Goal: Information Seeking & Learning: Learn about a topic

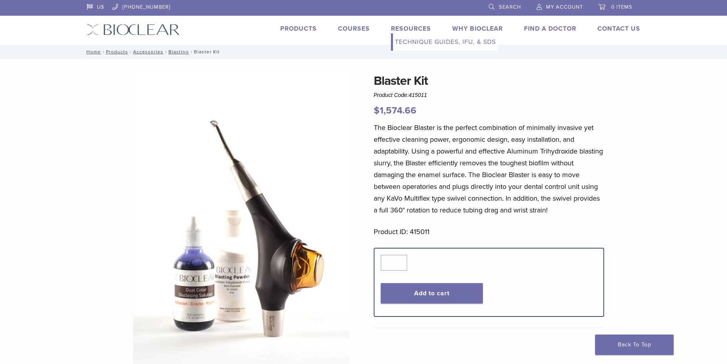
click at [403, 29] on link "Resources" at bounding box center [411, 29] width 40 height 8
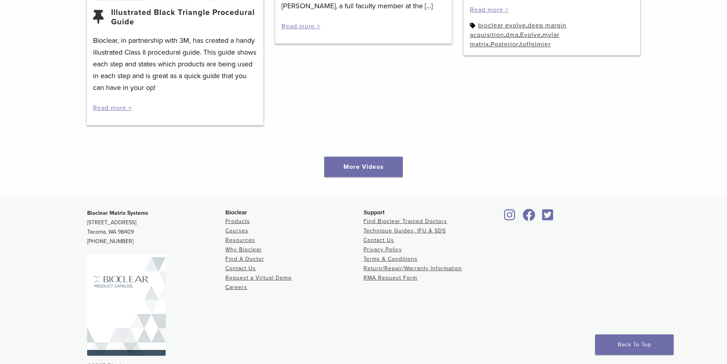
scroll to position [1167, 0]
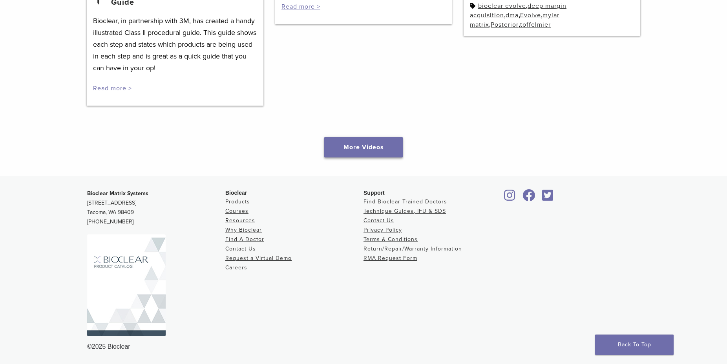
click at [353, 141] on link "More Videos" at bounding box center [363, 147] width 79 height 20
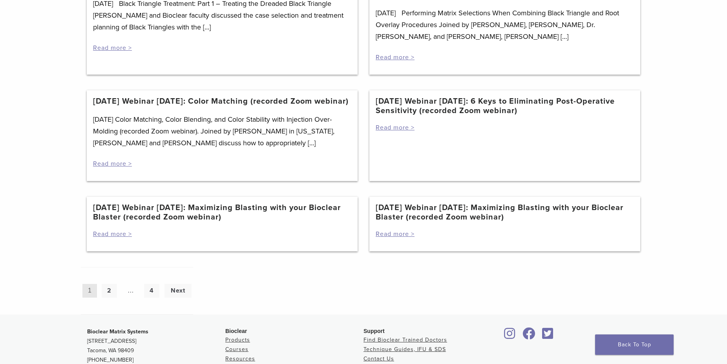
scroll to position [681, 0]
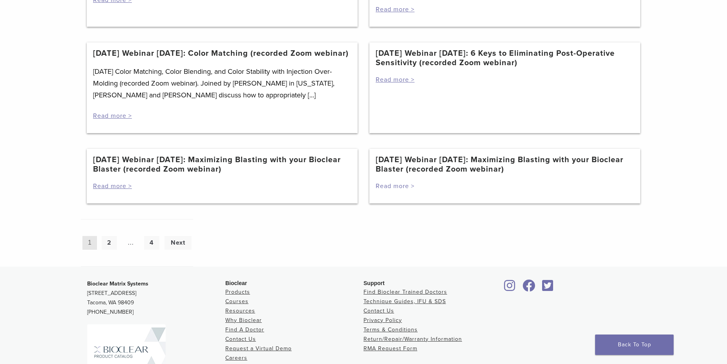
click at [393, 190] on link "Read more >" at bounding box center [395, 186] width 39 height 8
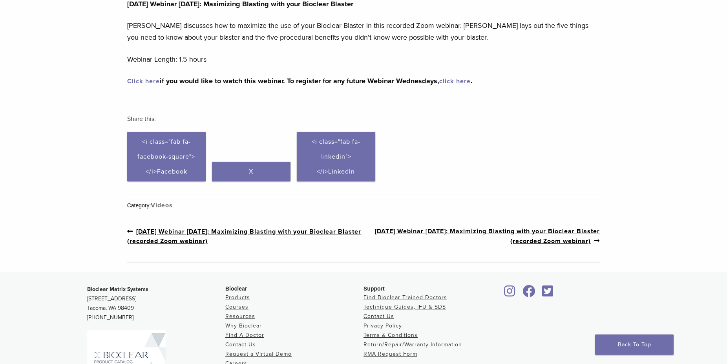
scroll to position [120, 0]
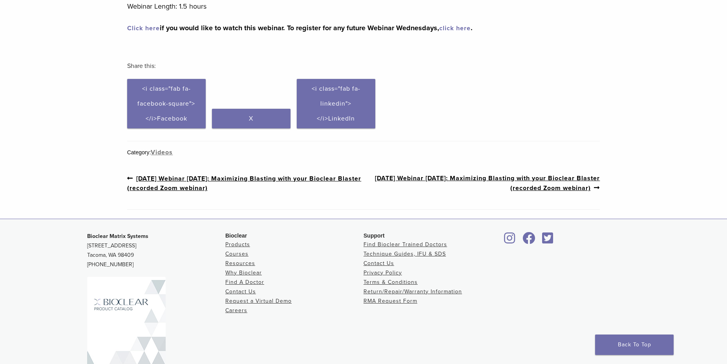
click at [224, 179] on link "Previous post: [DATE] Webinar [DATE]: Maximizing Blasting with your Bioclear Bl…" at bounding box center [245, 183] width 236 height 19
